Goal: Information Seeking & Learning: Learn about a topic

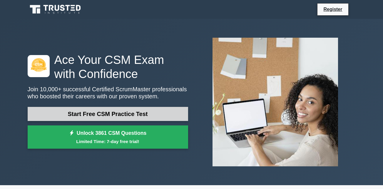
click at [117, 113] on link "Start Free CSM Practice Test" at bounding box center [108, 114] width 161 height 14
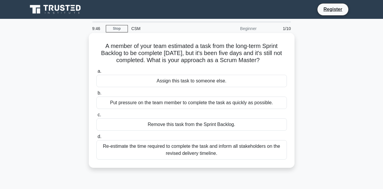
click at [164, 123] on div "Remove this task from the Sprint Backlog." at bounding box center [191, 124] width 191 height 12
click at [96, 117] on input "c. Remove this task from the Sprint Backlog." at bounding box center [96, 115] width 0 height 4
